Goal: Information Seeking & Learning: Learn about a topic

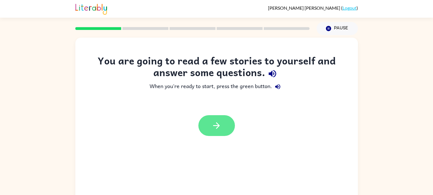
click at [214, 122] on icon "button" at bounding box center [217, 126] width 10 height 10
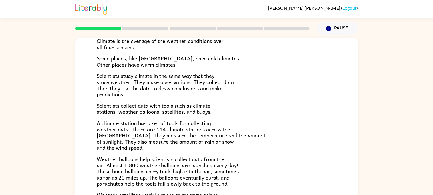
scroll to position [53, 0]
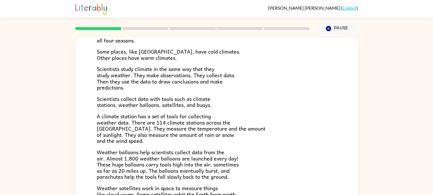
click at [251, 154] on p "Weather balloons help scientists collect data from the air. Almost 1,800 weathe…" at bounding box center [217, 164] width 240 height 31
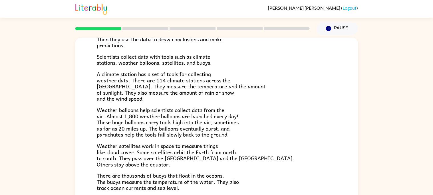
scroll to position [97, 0]
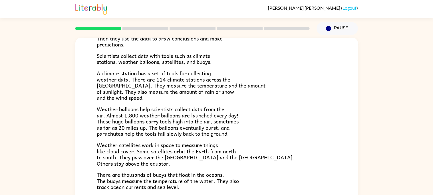
click at [251, 154] on p "Weather satellites work in space to measure things like cloud cover. Some satel…" at bounding box center [217, 154] width 240 height 25
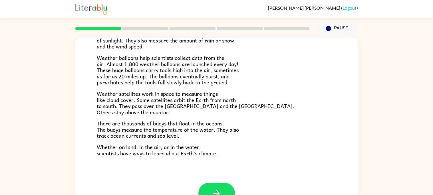
scroll to position [149, 0]
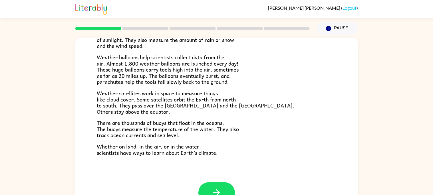
click at [251, 154] on p "Whether on land, in the air, or in the water, scientists have ways to learn abo…" at bounding box center [217, 150] width 240 height 12
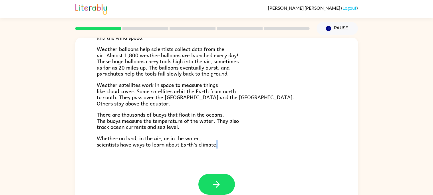
scroll to position [157, 0]
click at [251, 154] on div "Climate Climate is the average of the weather conditions over all four seasons.…" at bounding box center [216, 27] width 283 height 293
click at [224, 181] on button "button" at bounding box center [217, 184] width 37 height 21
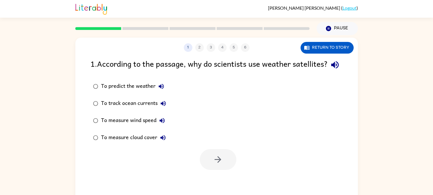
scroll to position [0, 0]
click at [206, 72] on div "1 . According to the passage, why do scientists use weather satellites?" at bounding box center [217, 65] width 252 height 15
click at [147, 92] on div "To predict the weather" at bounding box center [134, 86] width 66 height 11
click at [203, 169] on button "button" at bounding box center [218, 159] width 37 height 21
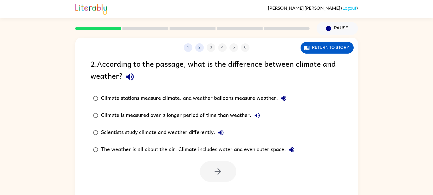
click at [175, 116] on div "Climate is measured over a longer period of time than weather." at bounding box center [182, 115] width 162 height 11
click at [210, 171] on button "button" at bounding box center [218, 171] width 37 height 21
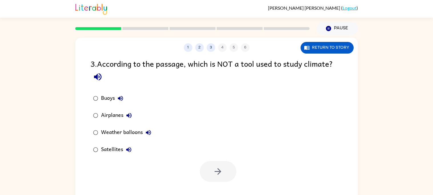
click at [129, 99] on label "Buoys" at bounding box center [122, 98] width 70 height 17
click at [142, 138] on div "Weather balloons" at bounding box center [127, 132] width 53 height 11
click at [140, 150] on label "Satellites" at bounding box center [122, 149] width 70 height 17
click at [130, 96] on label "Buoys" at bounding box center [122, 98] width 70 height 17
click at [211, 165] on button "button" at bounding box center [218, 171] width 37 height 21
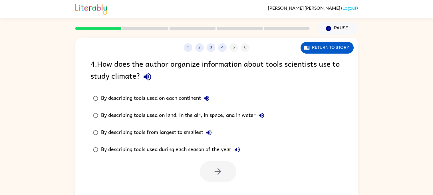
click at [185, 102] on div "By describing tools used on each continent" at bounding box center [156, 98] width 111 height 11
click at [203, 170] on button "button" at bounding box center [218, 171] width 37 height 21
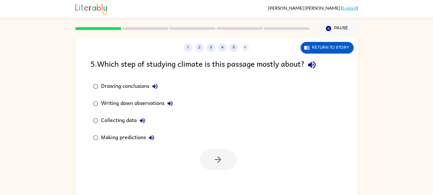
click at [173, 120] on label "Collecting data" at bounding box center [132, 120] width 91 height 17
click at [219, 160] on icon "button" at bounding box center [218, 160] width 7 height 7
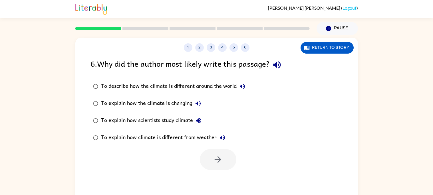
click at [163, 91] on div "To describe how the climate is different around the world" at bounding box center [174, 86] width 147 height 11
click at [215, 163] on icon "button" at bounding box center [218, 160] width 10 height 10
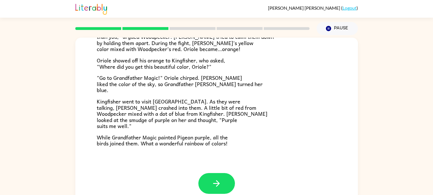
scroll to position [147, 0]
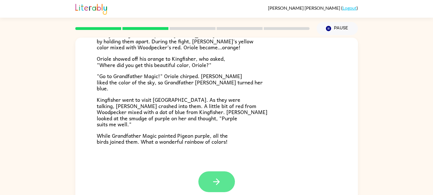
click at [219, 181] on icon "button" at bounding box center [217, 182] width 10 height 10
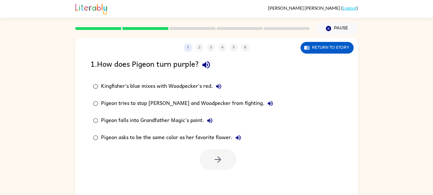
scroll to position [0, 0]
click at [178, 136] on div "Pigeon asks to be the same color as her favorite flower." at bounding box center [172, 137] width 143 height 11
click at [194, 123] on div "Pigeon falls into Grandfather Magic's paint." at bounding box center [158, 120] width 115 height 11
click at [217, 154] on button "button" at bounding box center [218, 159] width 37 height 21
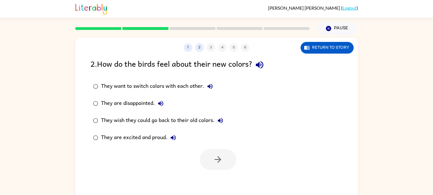
click at [217, 154] on div at bounding box center [218, 159] width 37 height 21
click at [187, 47] on button "1" at bounding box center [188, 47] width 9 height 9
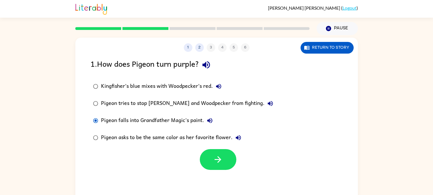
click at [163, 138] on div "Pigeon asks to be the same color as her favorite flower." at bounding box center [172, 137] width 143 height 11
click at [178, 120] on div "Pigeon falls into Grandfather Magic's paint." at bounding box center [158, 120] width 115 height 11
click at [182, 120] on div "Pigeon falls into Grandfather Magic's paint." at bounding box center [158, 120] width 115 height 11
click at [193, 91] on div "Kingfisher’s blue mixes with Woodpecker’s red." at bounding box center [162, 86] width 123 height 11
click at [221, 155] on icon "button" at bounding box center [218, 160] width 10 height 10
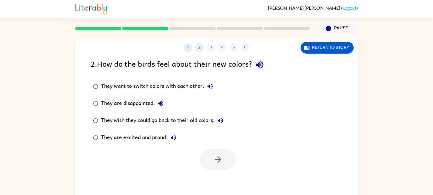
click at [157, 86] on div "They want to switch colors with each other." at bounding box center [158, 86] width 115 height 11
click at [205, 156] on button "button" at bounding box center [218, 159] width 37 height 21
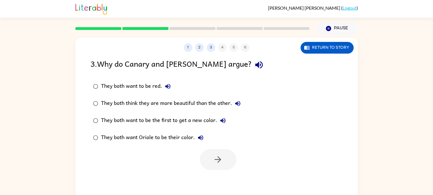
click at [164, 101] on div "They both think they are more beautiful than the other." at bounding box center [172, 103] width 143 height 11
click at [217, 165] on button "button" at bounding box center [218, 159] width 37 height 21
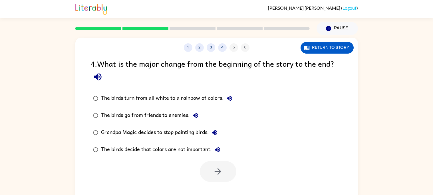
click at [147, 97] on div "The birds turn from all white to a rainbow of colors." at bounding box center [168, 98] width 134 height 11
click at [225, 179] on button "button" at bounding box center [218, 171] width 37 height 21
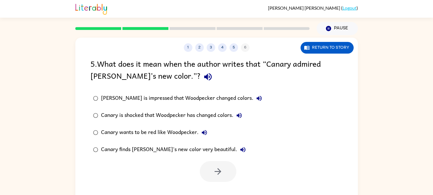
click at [193, 111] on div "Canary is shocked that Woodpecker has changed colors." at bounding box center [173, 115] width 144 height 11
click at [195, 101] on div "[PERSON_NAME] is impressed that Woodpecker changed colors." at bounding box center [183, 98] width 164 height 11
click at [211, 113] on div "Canary is shocked that Woodpecker has changed colors." at bounding box center [173, 115] width 144 height 11
click at [223, 173] on button "button" at bounding box center [218, 171] width 37 height 21
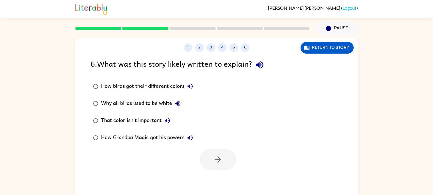
click at [155, 92] on label "How birds got their different colors" at bounding box center [142, 86] width 111 height 17
click at [203, 156] on button "button" at bounding box center [218, 159] width 37 height 21
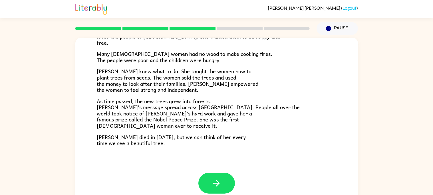
scroll to position [160, 0]
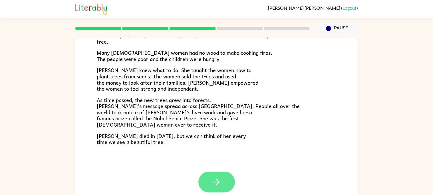
click at [213, 175] on button "button" at bounding box center [217, 182] width 37 height 21
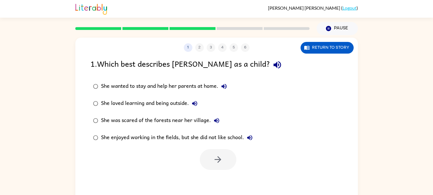
click at [171, 89] on div "She wanted to stay and help her parents at home." at bounding box center [165, 86] width 129 height 11
click at [206, 150] on button "button" at bounding box center [218, 159] width 37 height 21
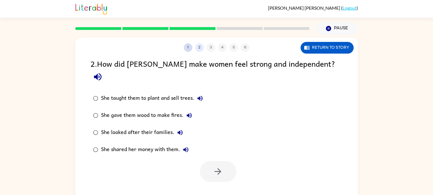
click at [188, 46] on button "1" at bounding box center [188, 47] width 9 height 9
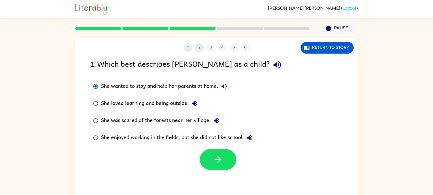
click at [171, 102] on div "She loved learning and being outside." at bounding box center [150, 103] width 99 height 11
click at [217, 163] on icon "button" at bounding box center [218, 160] width 10 height 10
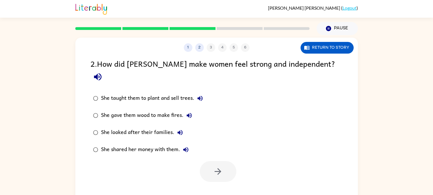
click at [181, 93] on div "She taught them to plant and sell trees." at bounding box center [153, 98] width 105 height 11
click at [213, 161] on button "button" at bounding box center [218, 171] width 37 height 21
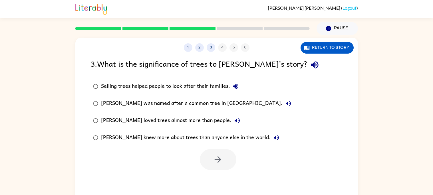
click at [180, 106] on div "[PERSON_NAME] was named after a common tree in [GEOGRAPHIC_DATA]." at bounding box center [197, 103] width 193 height 11
click at [218, 152] on button "button" at bounding box center [218, 159] width 37 height 21
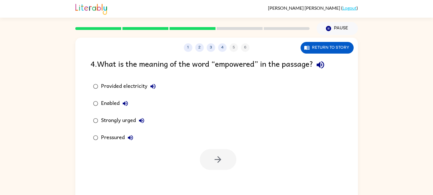
click at [133, 96] on label "Enabled" at bounding box center [124, 103] width 74 height 17
click at [131, 92] on div "Provided electricity" at bounding box center [130, 86] width 58 height 11
click at [210, 151] on button "button" at bounding box center [218, 159] width 37 height 21
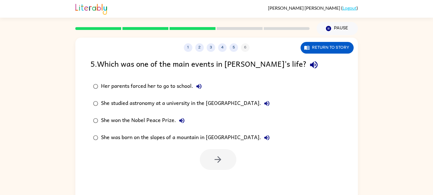
click at [151, 89] on div "Her parents forced her to go to school." at bounding box center [153, 86] width 104 height 11
click at [221, 158] on icon "button" at bounding box center [218, 160] width 10 height 10
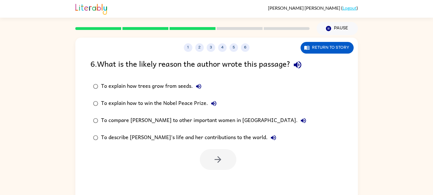
click at [181, 84] on div "To explain how trees grow from seeds." at bounding box center [152, 86] width 103 height 11
click at [213, 158] on icon "button" at bounding box center [218, 160] width 10 height 10
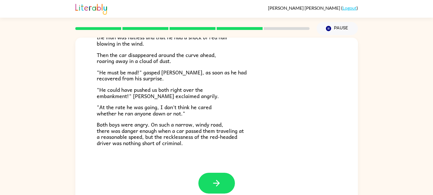
scroll to position [159, 0]
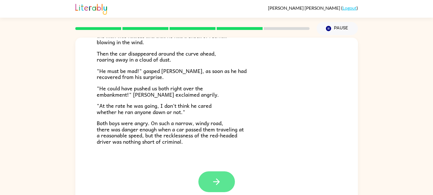
click at [214, 174] on button "button" at bounding box center [217, 182] width 37 height 21
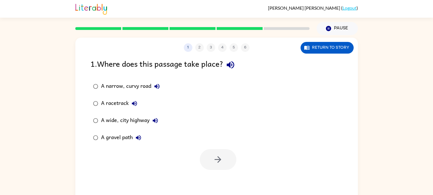
scroll to position [0, 0]
click at [142, 95] on label "A narrow, curvy road" at bounding box center [126, 86] width 78 height 17
click at [211, 157] on button "button" at bounding box center [218, 159] width 37 height 21
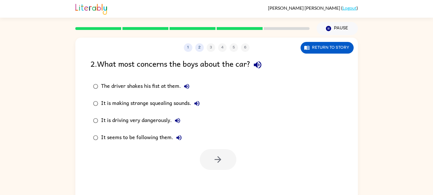
click at [161, 87] on div "The driver shakes his fist at them." at bounding box center [146, 86] width 91 height 11
click at [167, 121] on div "It is driving very dangerously." at bounding box center [142, 120] width 82 height 11
click at [207, 161] on button "button" at bounding box center [218, 159] width 37 height 21
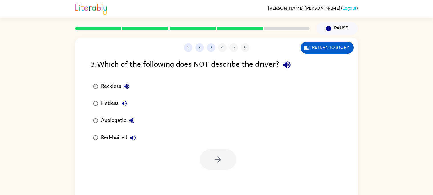
click at [156, 91] on div "Reckless Hatless Apologetic Red-haired" at bounding box center [225, 112] width 268 height 69
click at [141, 82] on label "Reckless" at bounding box center [114, 86] width 54 height 17
click at [155, 117] on div "Reckless Hatless Apologetic Red-haired" at bounding box center [225, 112] width 268 height 69
click at [123, 119] on div "Apologetic" at bounding box center [119, 120] width 37 height 11
click at [217, 157] on icon "button" at bounding box center [218, 160] width 10 height 10
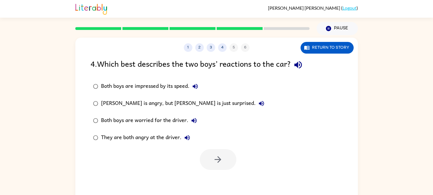
click at [155, 87] on div "Both boys are impressed by its speed." at bounding box center [151, 86] width 100 height 11
click at [213, 161] on icon "button" at bounding box center [218, 160] width 10 height 10
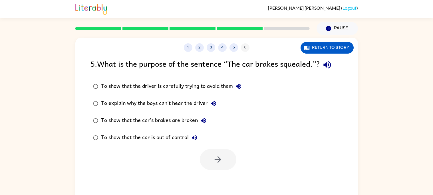
click at [189, 102] on div "To explain why the boys can't hear the driver" at bounding box center [160, 103] width 118 height 11
click at [215, 155] on icon "button" at bounding box center [218, 160] width 10 height 10
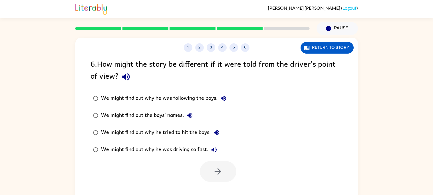
click at [164, 115] on div "We might find out the boys' names." at bounding box center [148, 115] width 95 height 11
click at [221, 172] on icon "button" at bounding box center [218, 172] width 7 height 7
